Goal: Task Accomplishment & Management: Manage account settings

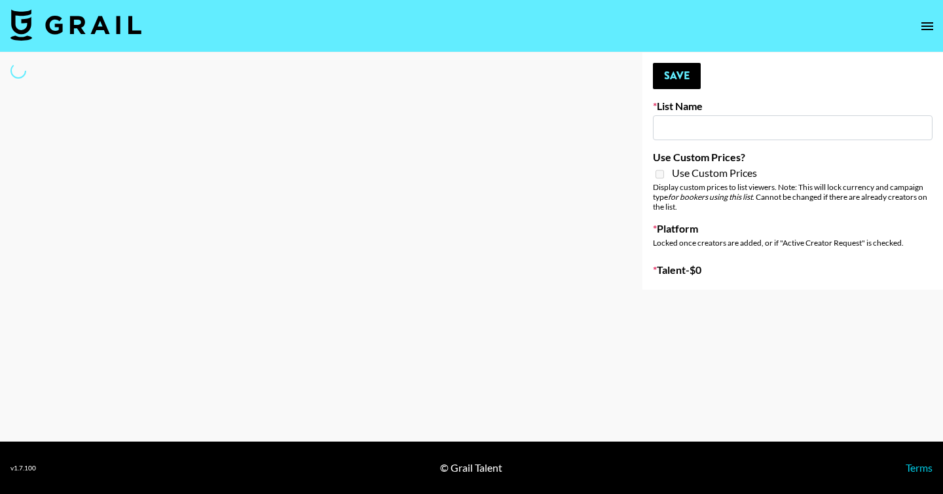
type input "Shokz"
select select "Song"
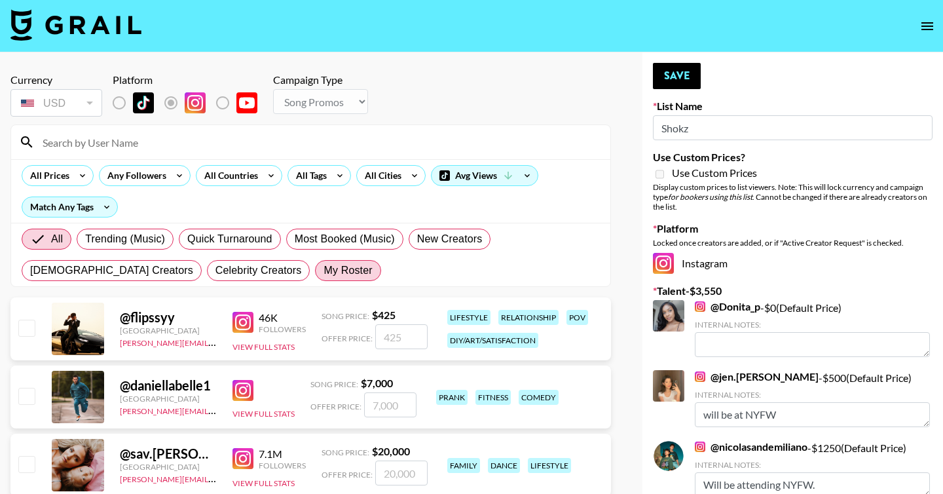
click at [323, 267] on span "My Roster" at bounding box center [347, 271] width 48 height 16
click at [323, 270] on input "My Roster" at bounding box center [323, 270] width 0 height 0
radio input "true"
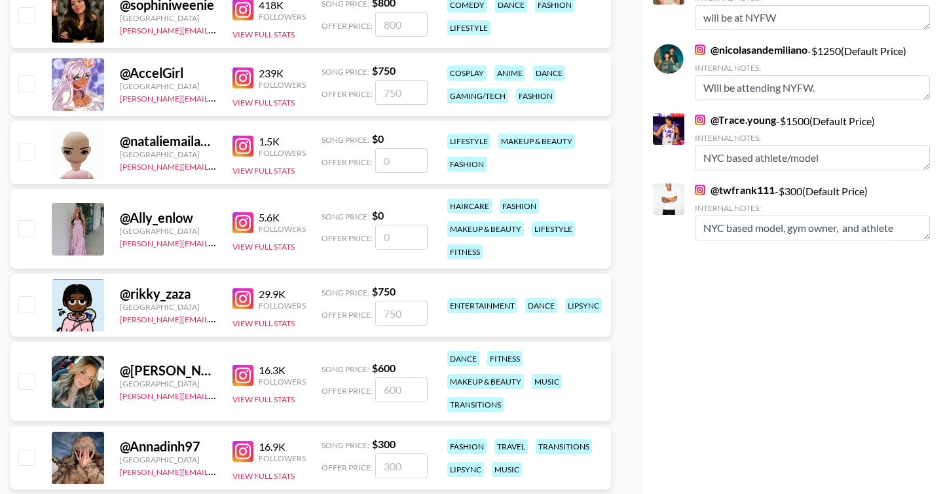
scroll to position [401, 0]
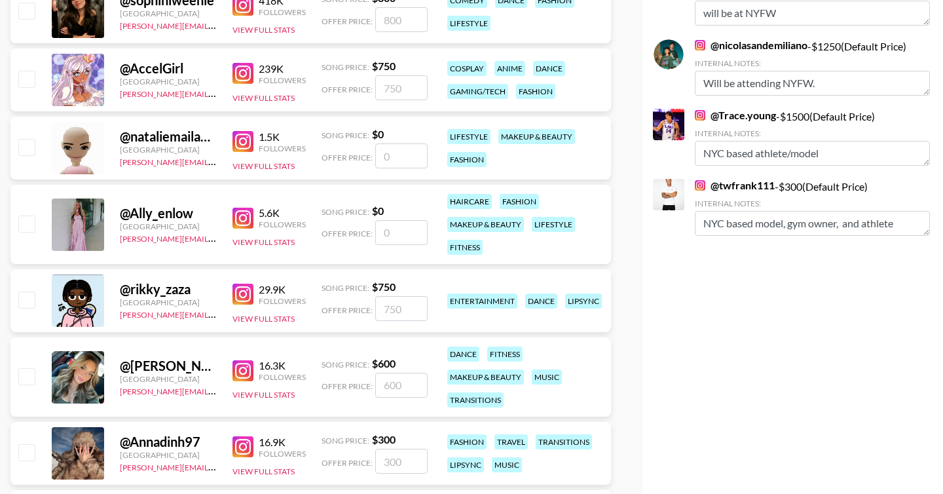
click at [28, 374] on input "checkbox" at bounding box center [26, 376] width 16 height 16
checkbox input "true"
type input "600"
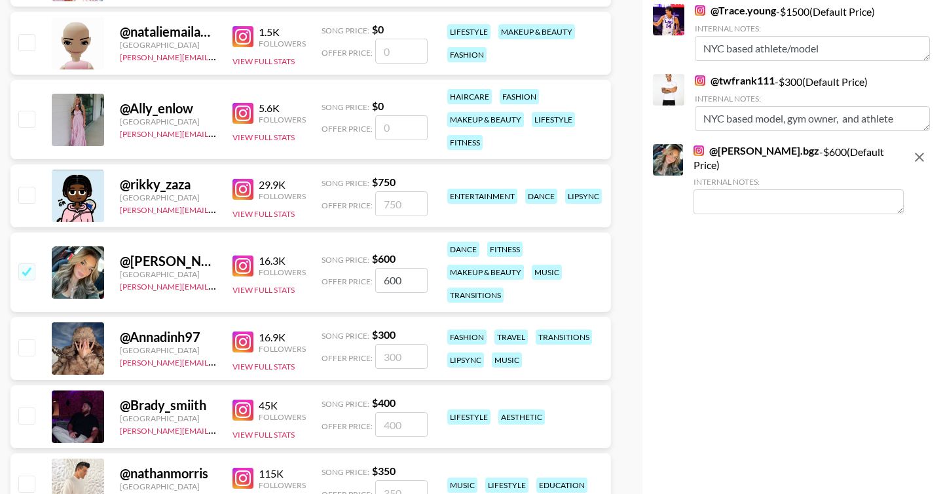
scroll to position [513, 0]
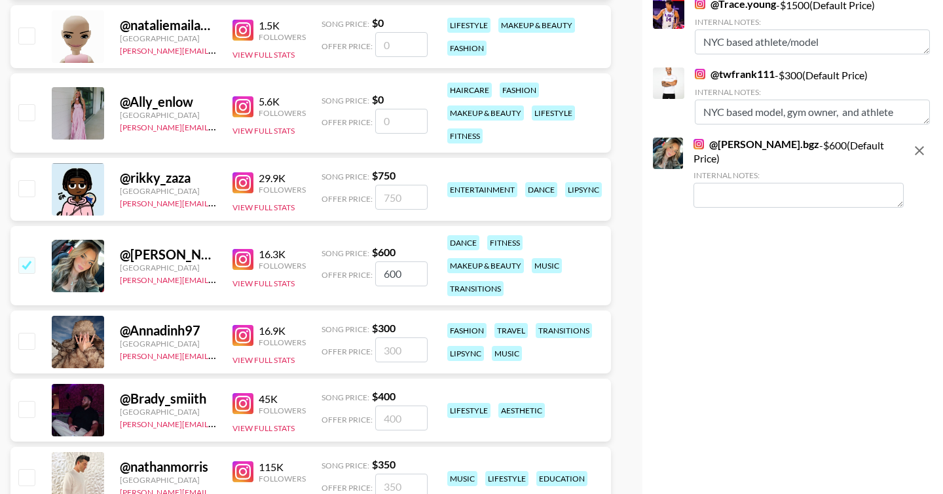
click at [27, 407] on input "checkbox" at bounding box center [26, 409] width 16 height 16
checkbox input "true"
type input "400"
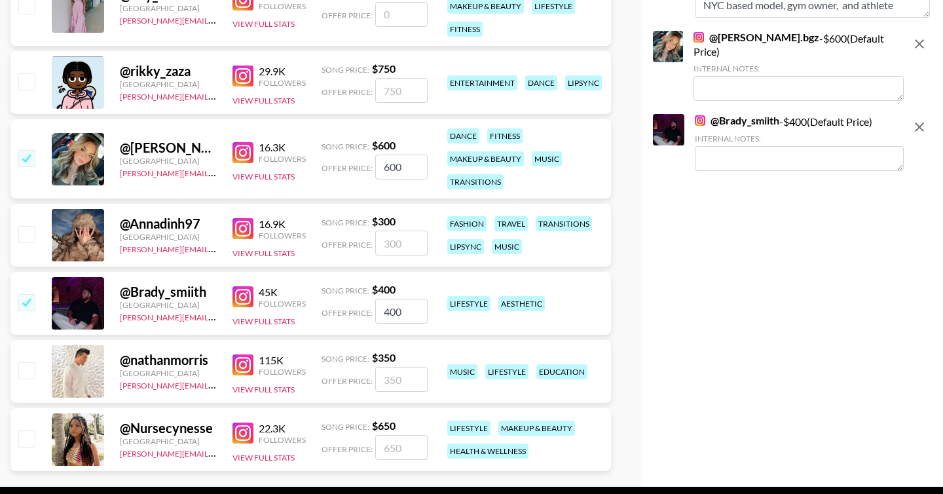
scroll to position [622, 0]
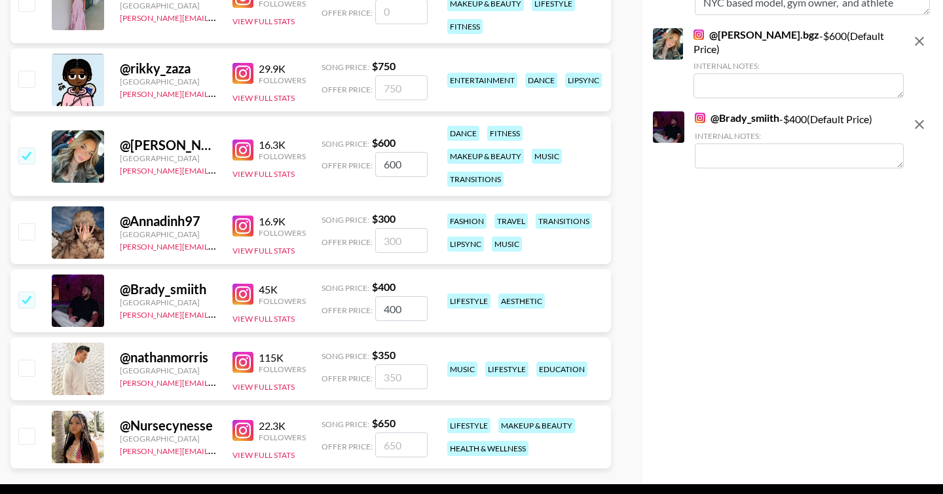
click at [24, 372] on input "checkbox" at bounding box center [26, 368] width 16 height 16
checkbox input "true"
type input "350"
click at [23, 438] on input "checkbox" at bounding box center [26, 436] width 16 height 16
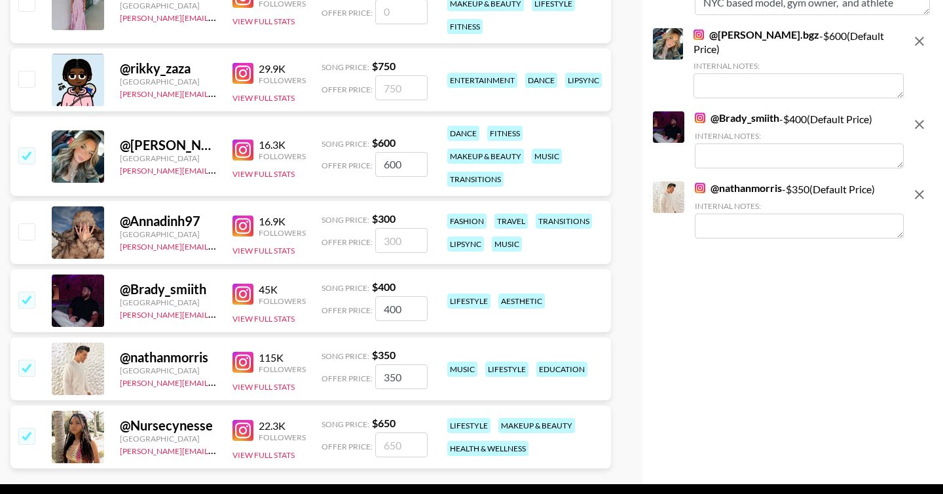
checkbox input "true"
type input "650"
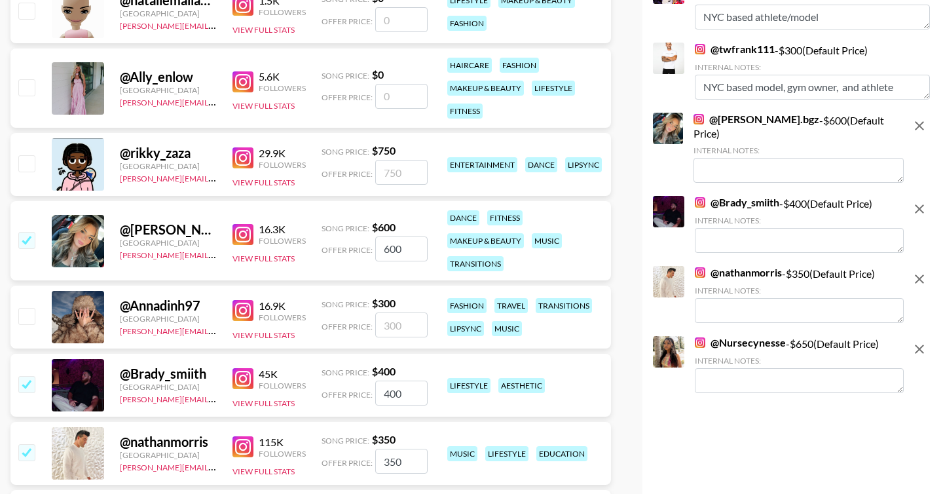
scroll to position [567, 0]
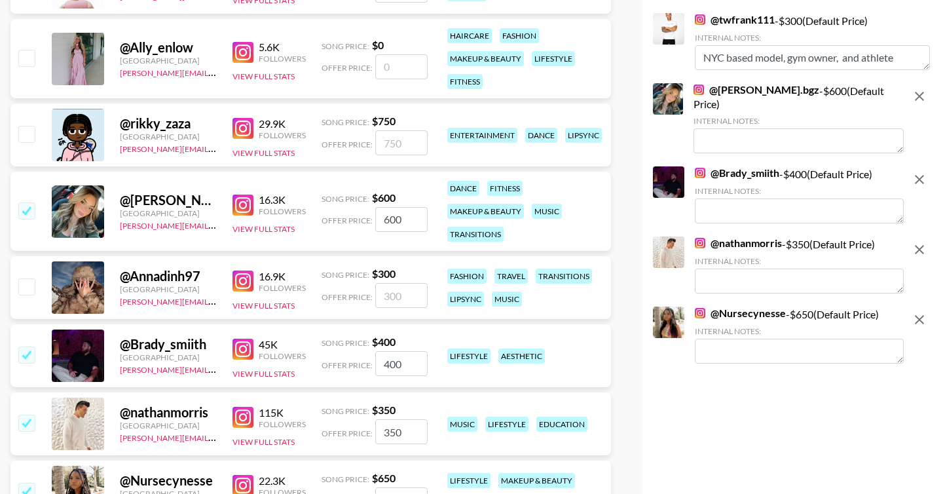
click at [735, 339] on textarea at bounding box center [799, 351] width 209 height 25
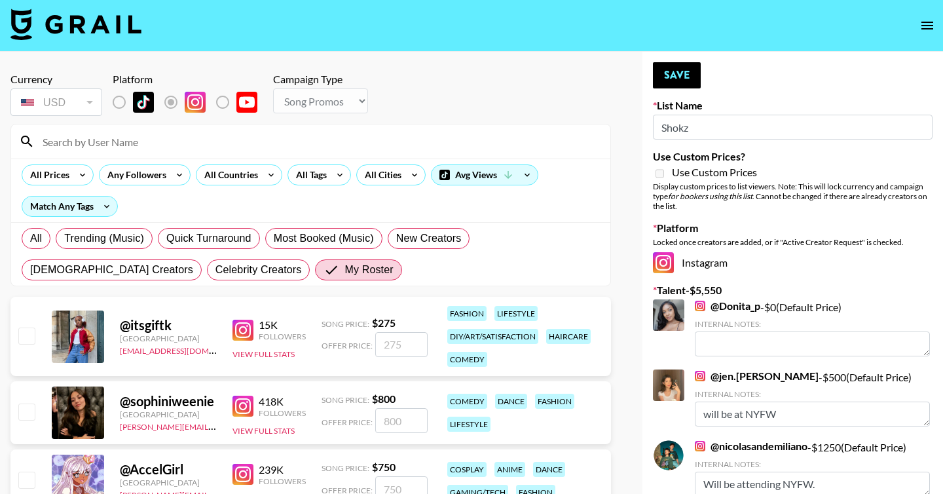
scroll to position [0, 0]
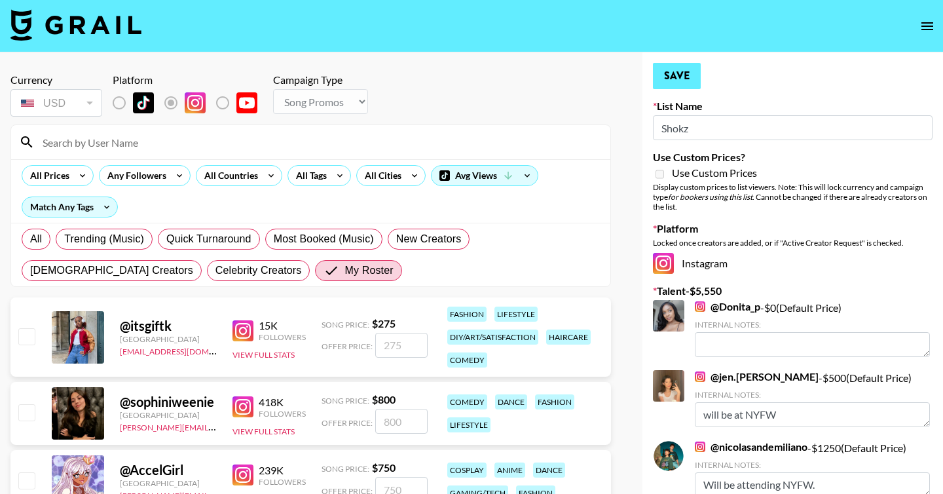
type textarea "NYC based"
click at [695, 81] on button "Save" at bounding box center [677, 76] width 48 height 26
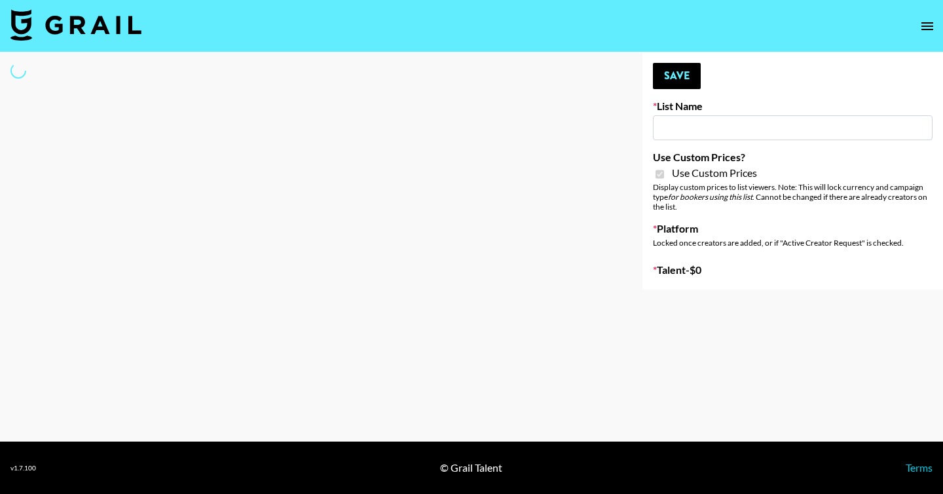
type input "D&B"
checkbox input "true"
select select "Brand"
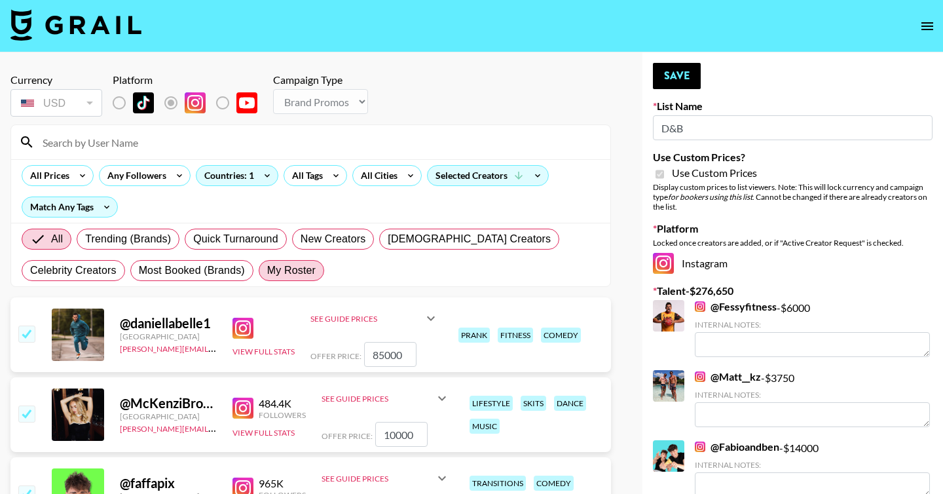
click at [305, 278] on span "My Roster" at bounding box center [291, 271] width 48 height 16
click at [267, 270] on input "My Roster" at bounding box center [267, 270] width 0 height 0
radio input "true"
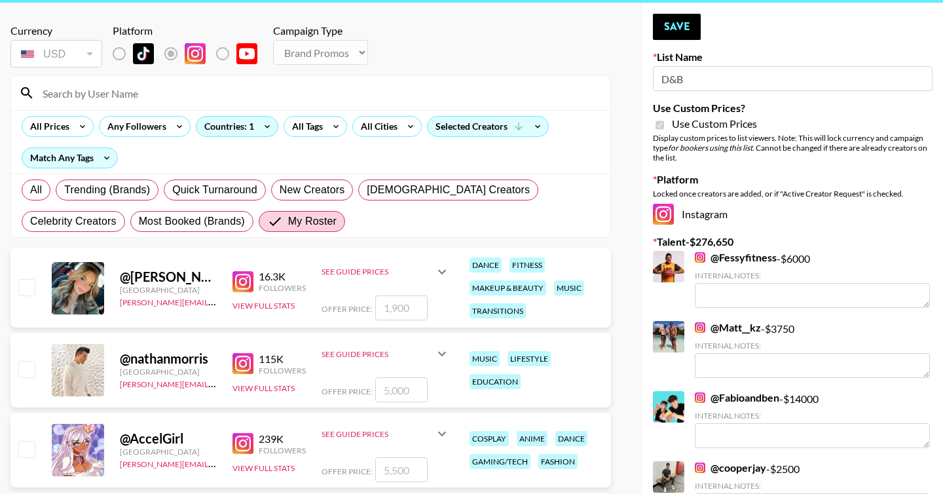
click at [28, 288] on input "checkbox" at bounding box center [26, 287] width 16 height 16
checkbox input "true"
type input "1900"
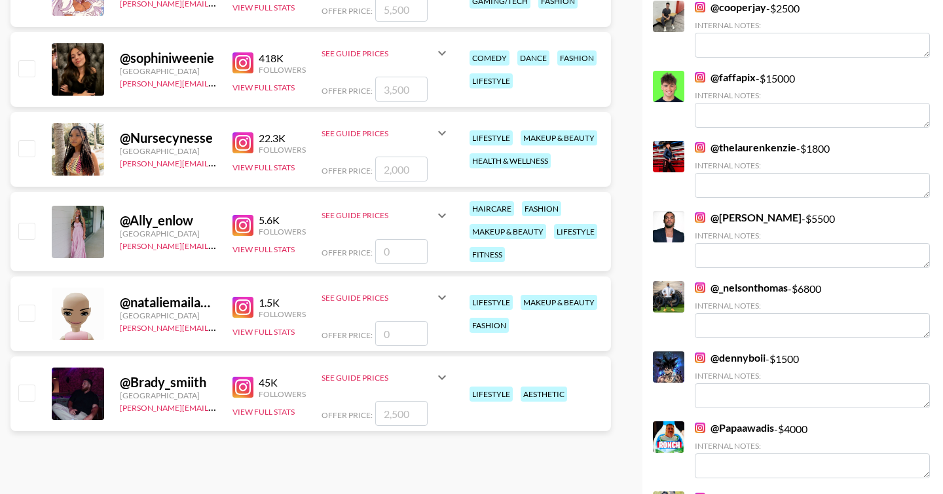
click at [26, 393] on input "checkbox" at bounding box center [26, 392] width 16 height 16
checkbox input "true"
type input "2500"
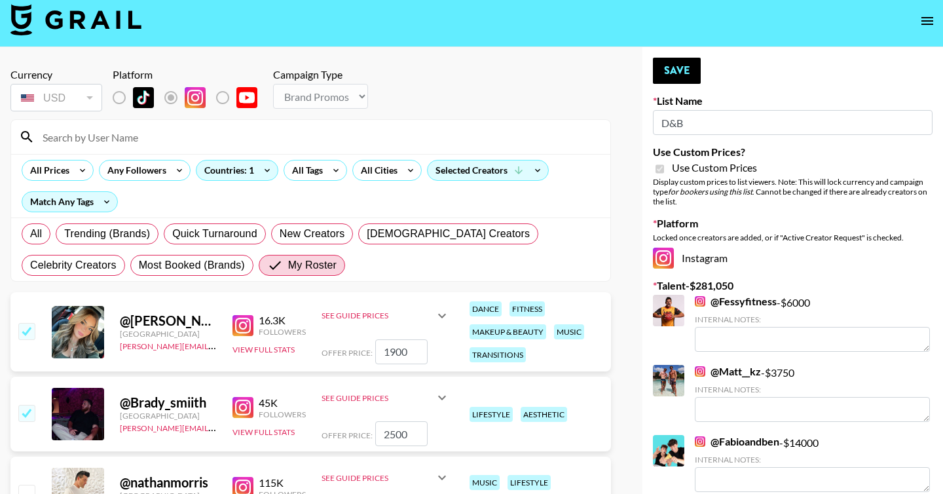
scroll to position [6, 0]
click at [688, 73] on button "Save" at bounding box center [677, 70] width 48 height 26
radio input "true"
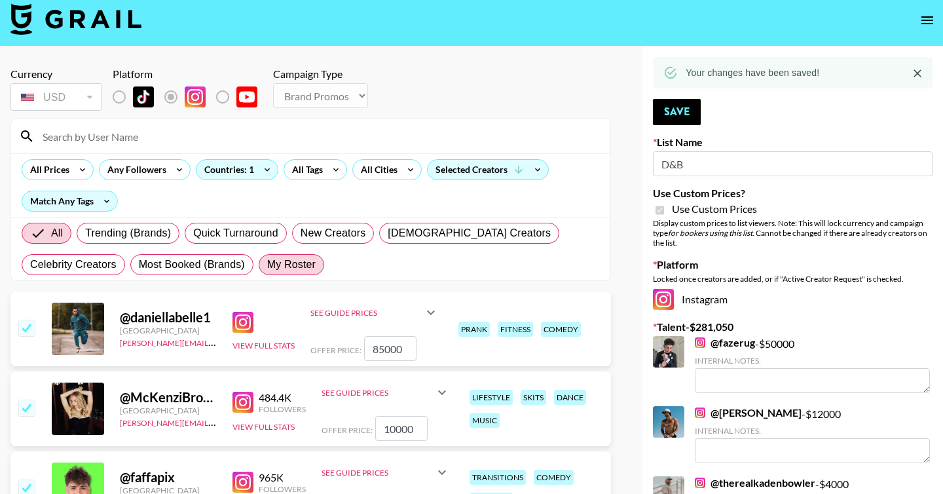
click at [288, 259] on span "My Roster" at bounding box center [291, 265] width 48 height 16
click at [267, 265] on input "My Roster" at bounding box center [267, 265] width 0 height 0
radio input "true"
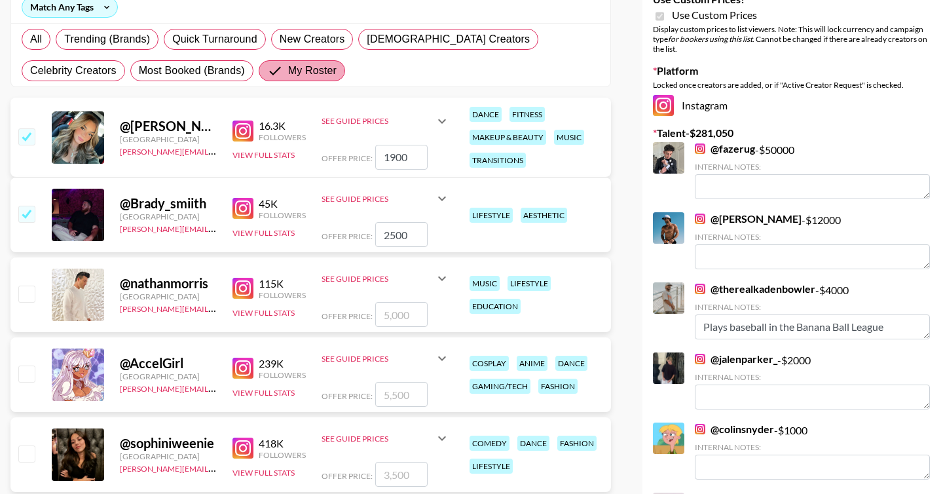
scroll to position [0, 0]
